Goal: Task Accomplishment & Management: Use online tool/utility

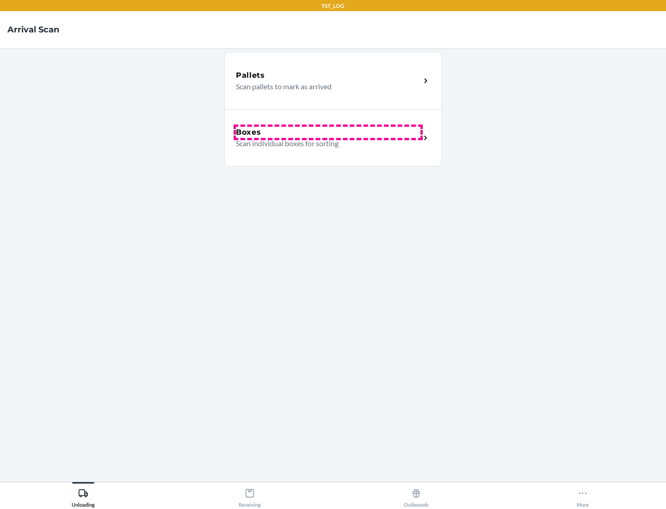
click at [328, 132] on div "Boxes" at bounding box center [328, 132] width 185 height 11
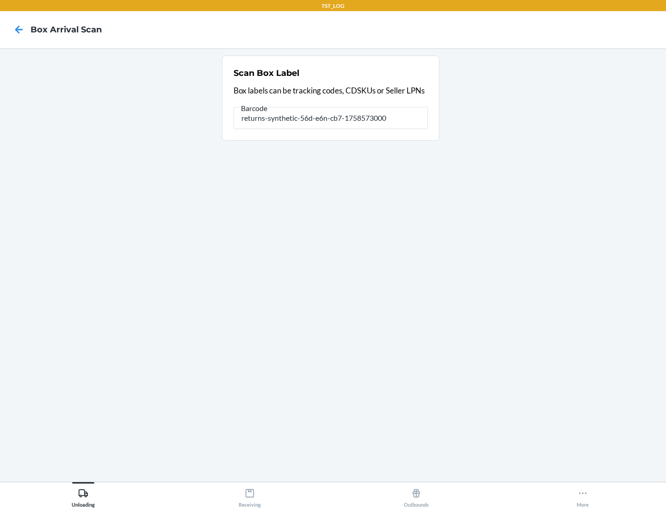
type input "returns-synthetic-56d-e6n-cb7-1758573000"
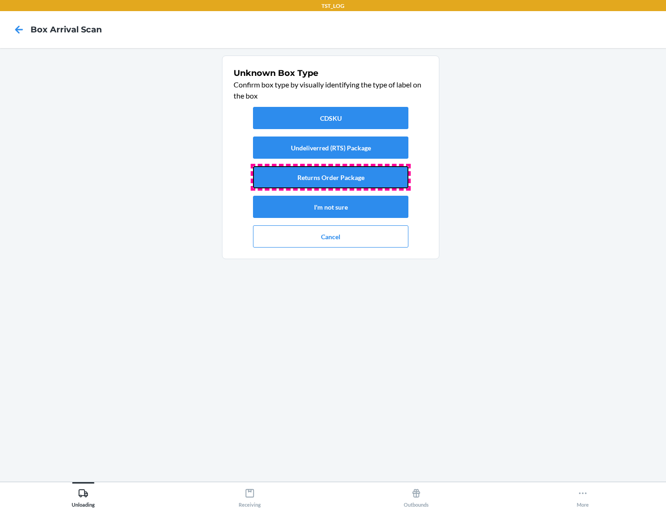
click at [331, 177] on button "Returns Order Package" at bounding box center [330, 177] width 155 height 22
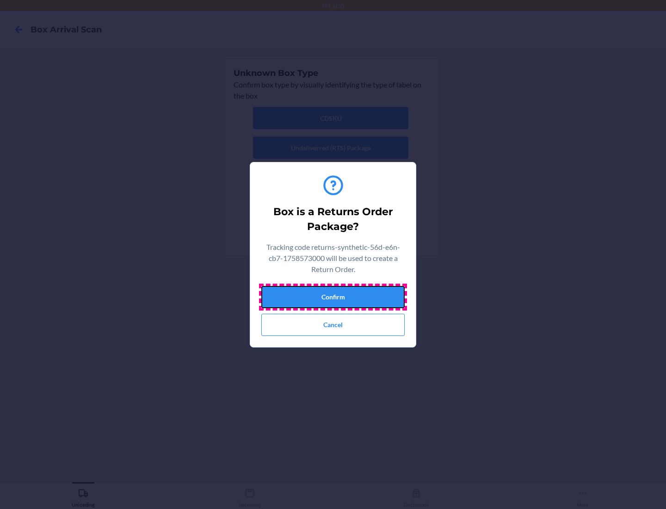
click at [333, 297] on button "Confirm" at bounding box center [332, 297] width 143 height 22
